Goal: Information Seeking & Learning: Learn about a topic

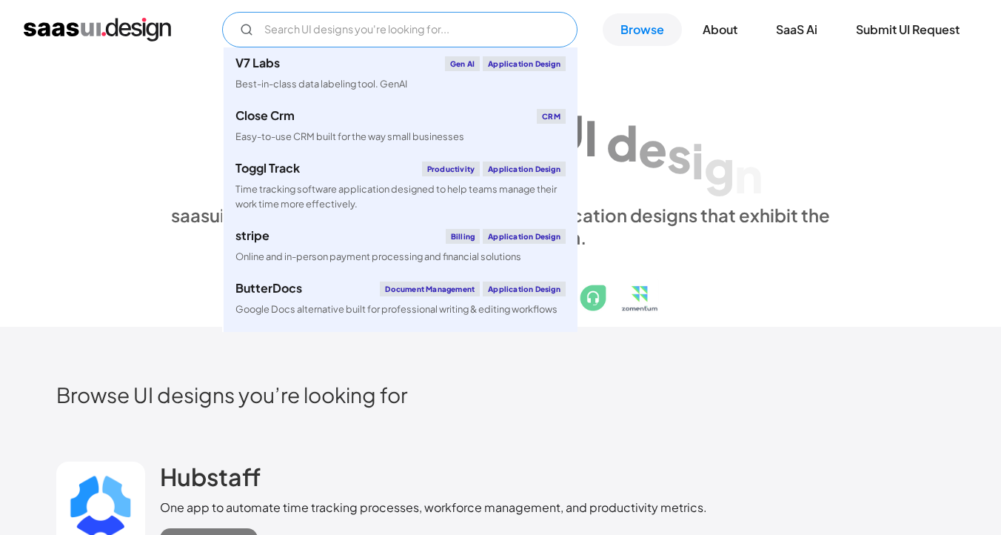
click at [304, 35] on input "Email Form" at bounding box center [399, 30] width 355 height 36
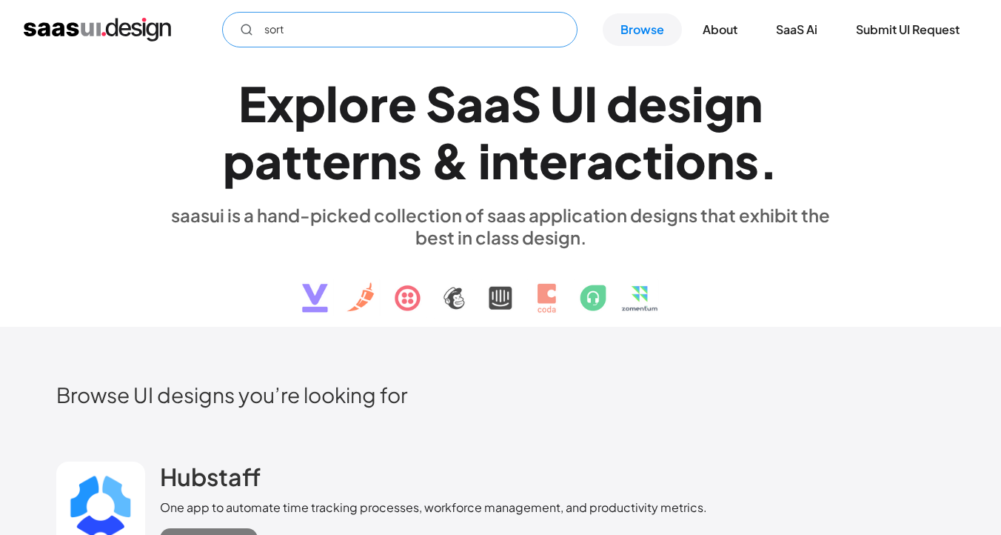
click at [251, 31] on icon "Email Form" at bounding box center [246, 29] width 13 height 13
click at [288, 32] on input "sort" at bounding box center [399, 30] width 355 height 36
type input "s"
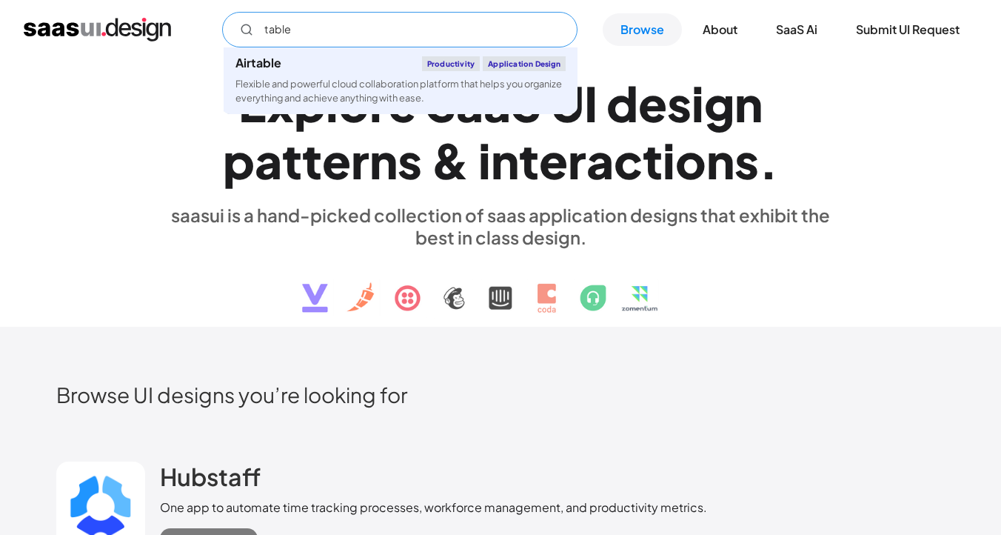
type input "table"
click at [264, 300] on div "E x p l o r e S a a S U I d e s i g n p a t t e r n s & i n t e r a c t i o n s…" at bounding box center [500, 192] width 681 height 265
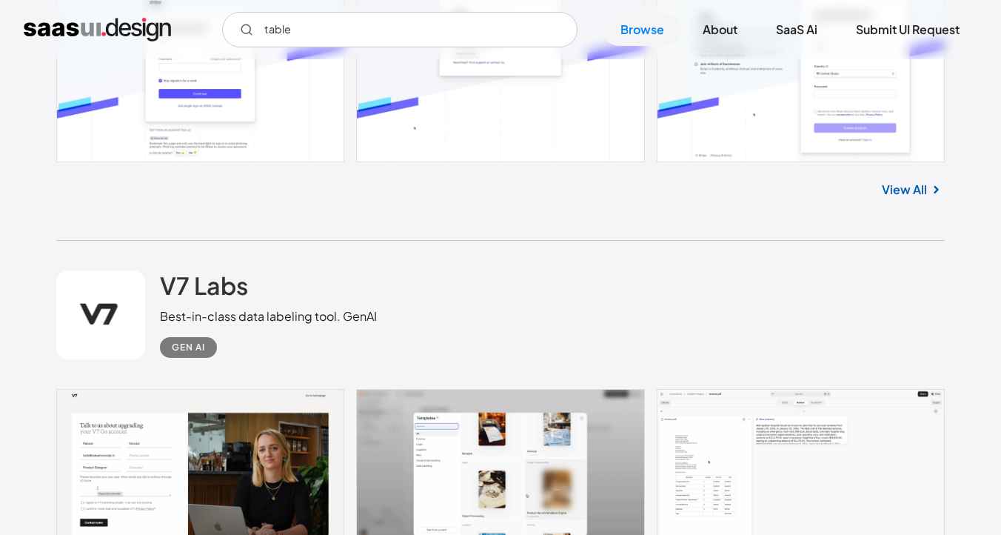
scroll to position [1388, 0]
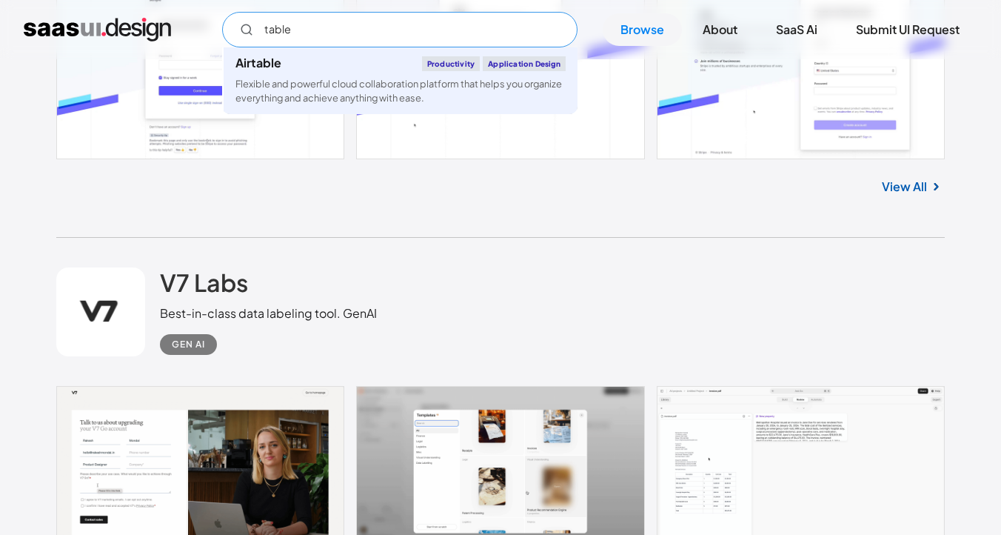
click at [295, 33] on input "table" at bounding box center [399, 30] width 355 height 36
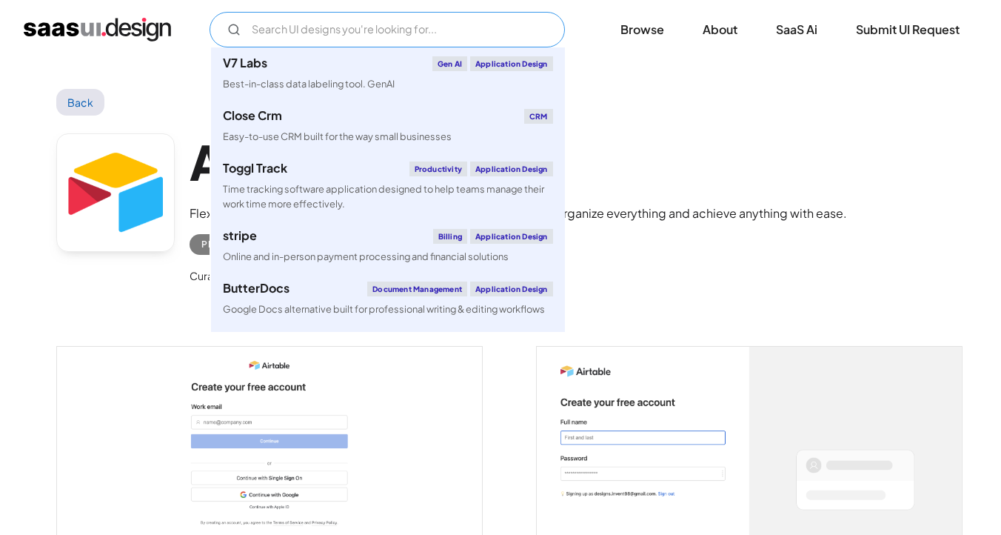
click at [315, 31] on input "Email Form" at bounding box center [387, 30] width 355 height 36
click at [747, 210] on div "Flexible and powerful cloud collaboration platform that helps you organize ever…" at bounding box center [519, 213] width 658 height 18
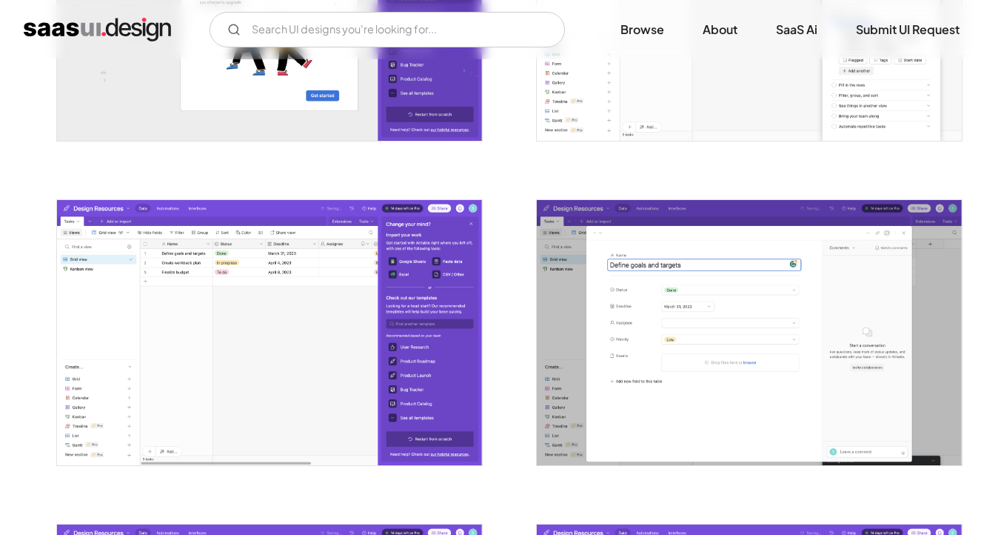
scroll to position [1455, 0]
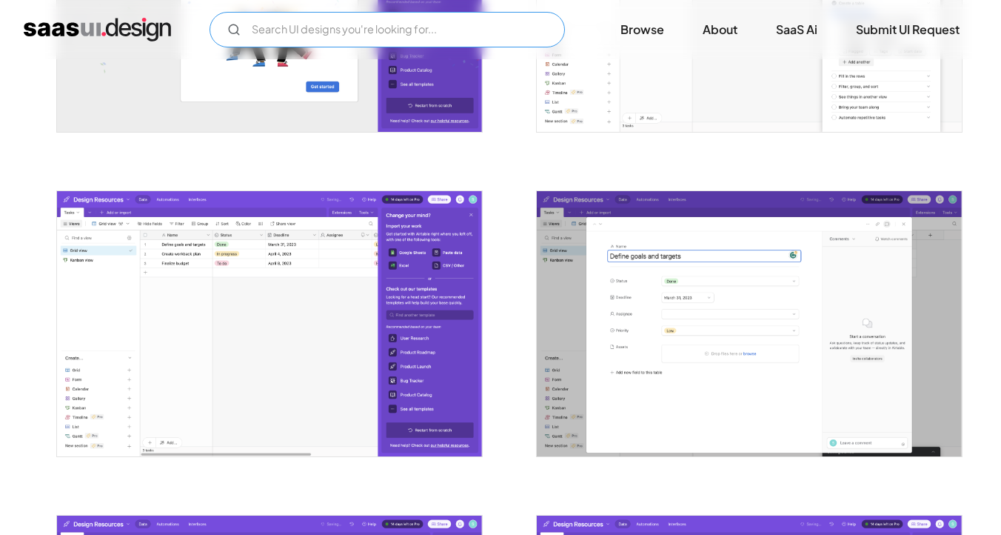
click at [343, 30] on input "Email Form" at bounding box center [387, 30] width 355 height 36
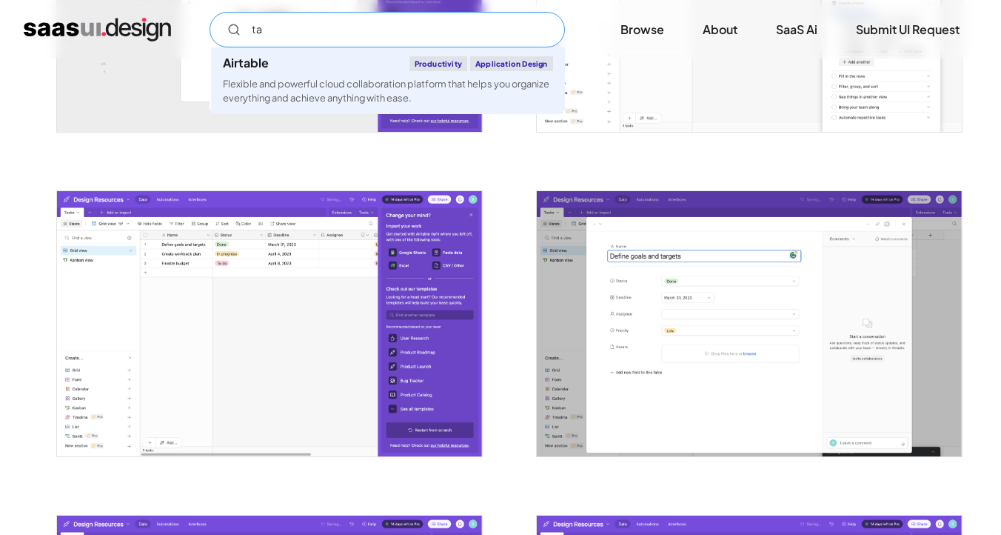
type input "t"
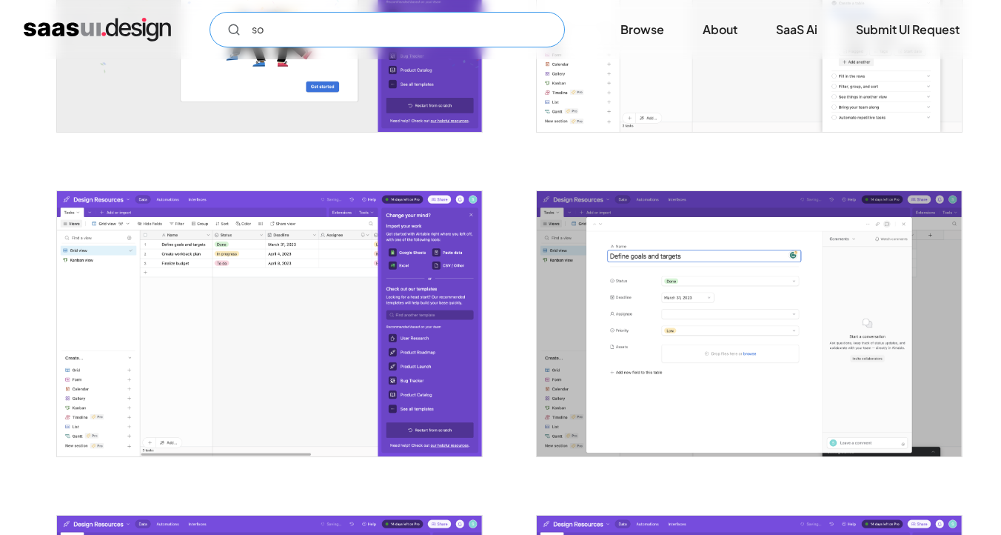
type input "s"
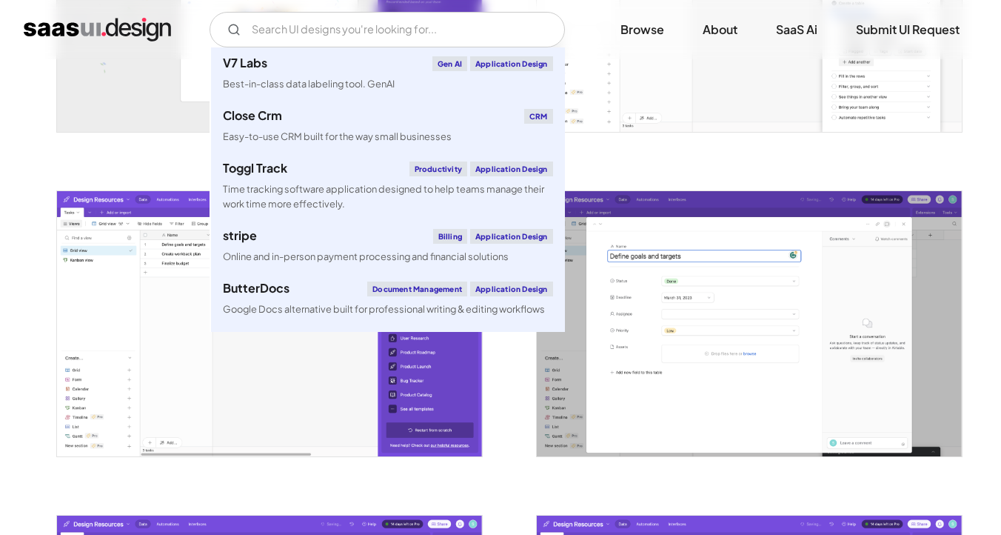
click at [79, 27] on img "home" at bounding box center [97, 30] width 147 height 24
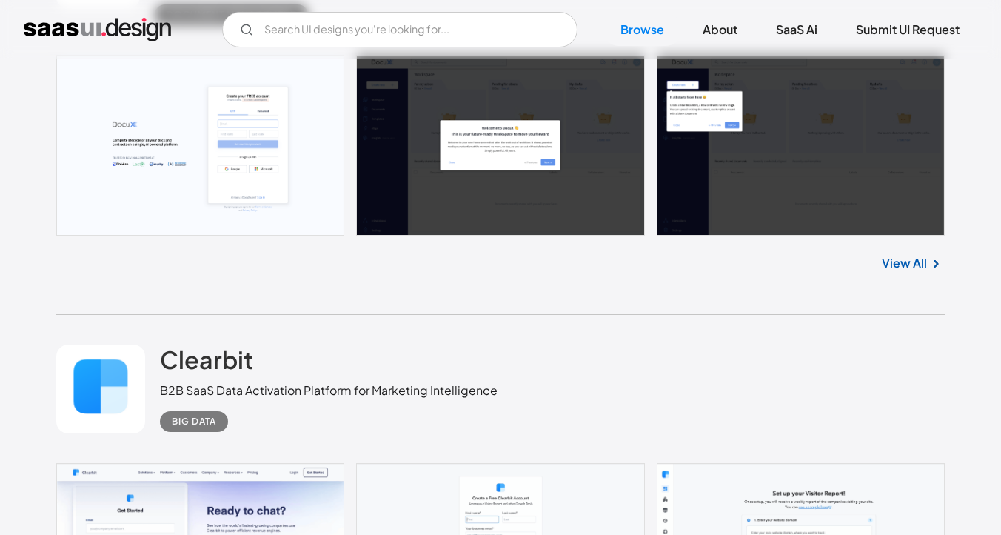
scroll to position [2150, 0]
